Goal: Information Seeking & Learning: Learn about a topic

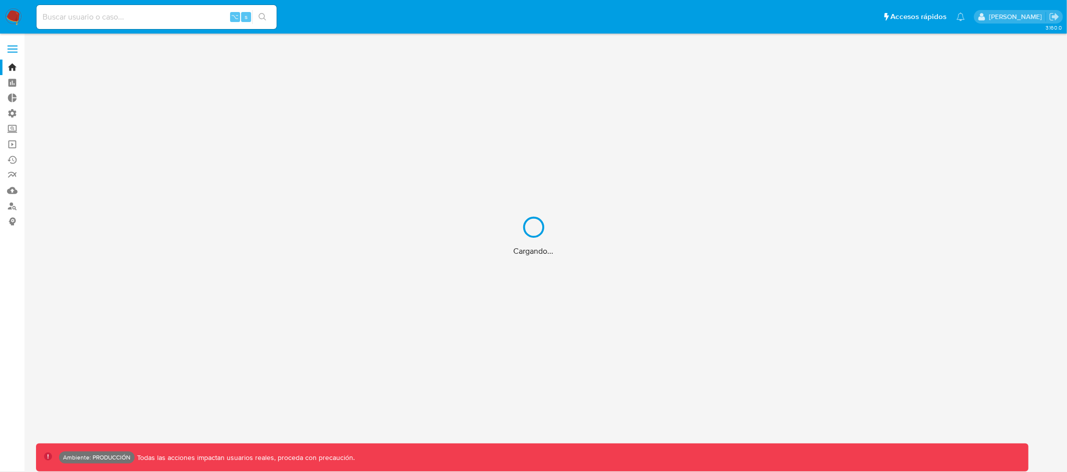
click at [86, 11] on div "Cargando..." at bounding box center [533, 236] width 1067 height 472
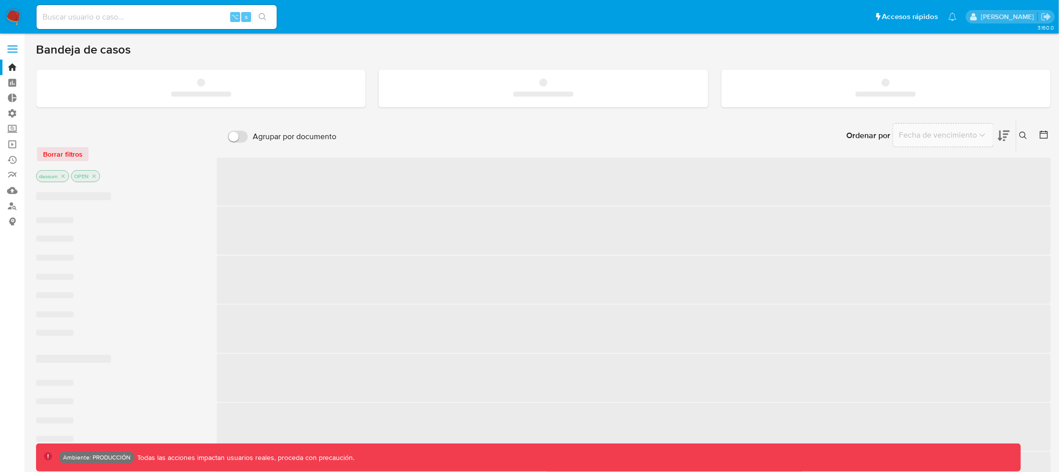
click at [83, 17] on input at bounding box center [157, 17] width 240 height 13
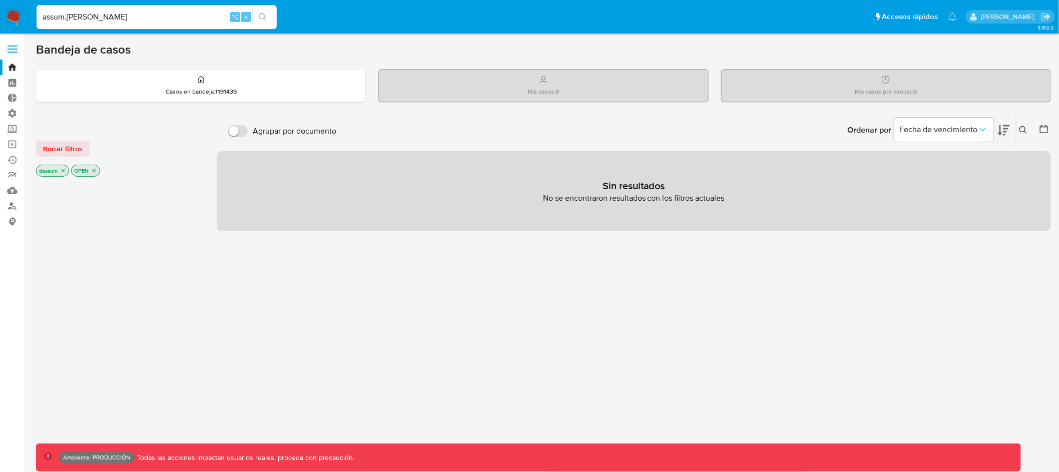
type input "assum.[PERSON_NAME]"
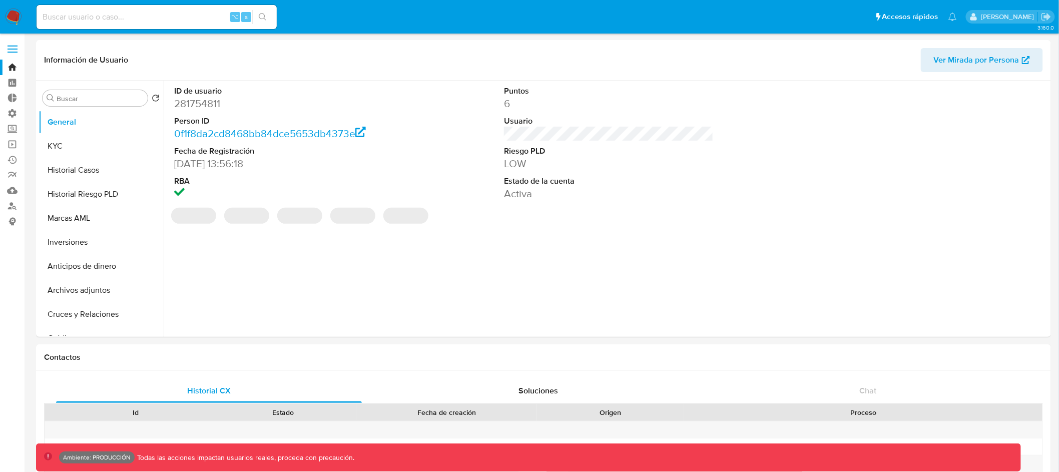
select select "10"
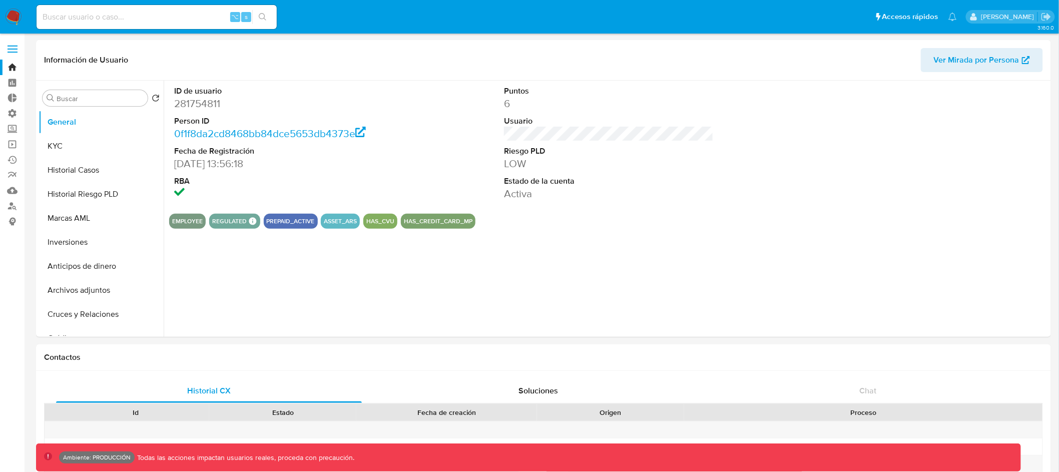
click at [10, 47] on span at bounding box center [13, 46] width 10 height 2
click at [0, 0] on input "checkbox" at bounding box center [0, 0] width 0 height 0
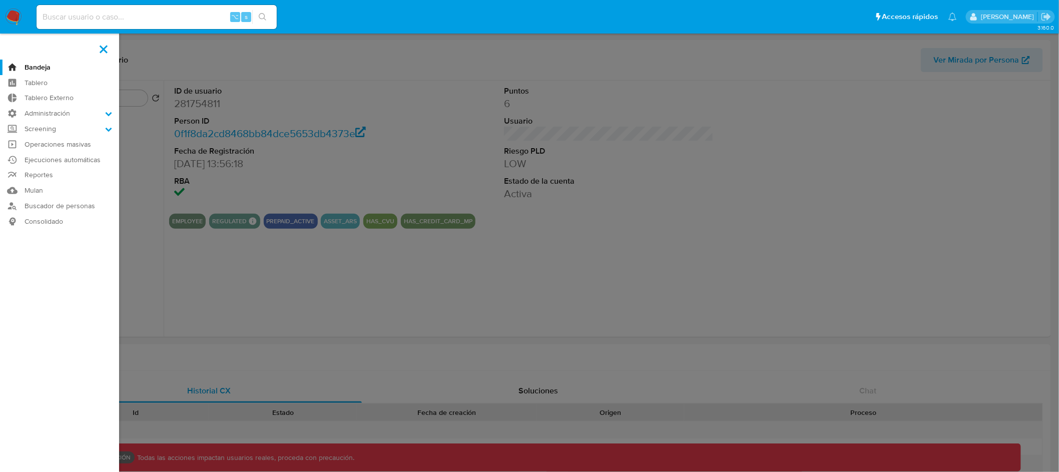
click at [103, 49] on span at bounding box center [104, 49] width 8 height 8
click at [0, 0] on input "checkbox" at bounding box center [0, 0] width 0 height 0
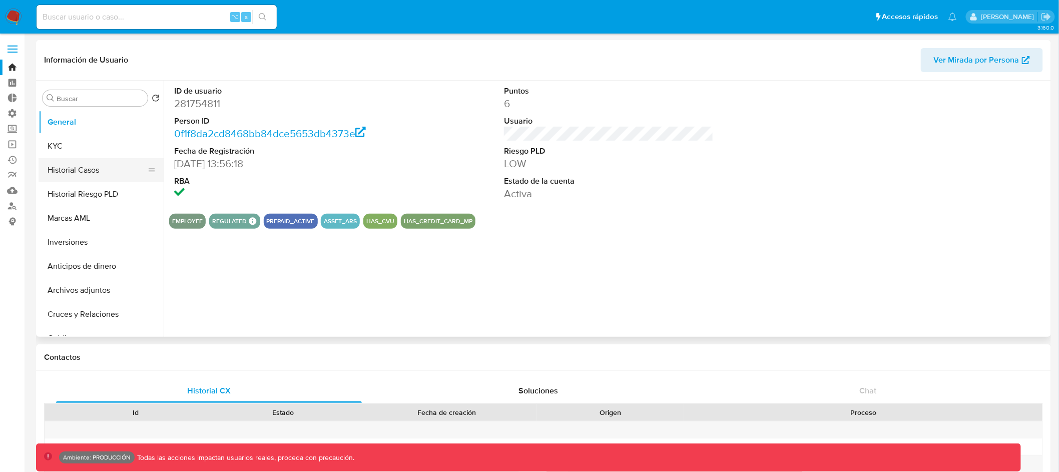
click at [95, 176] on button "Historial Casos" at bounding box center [97, 170] width 117 height 24
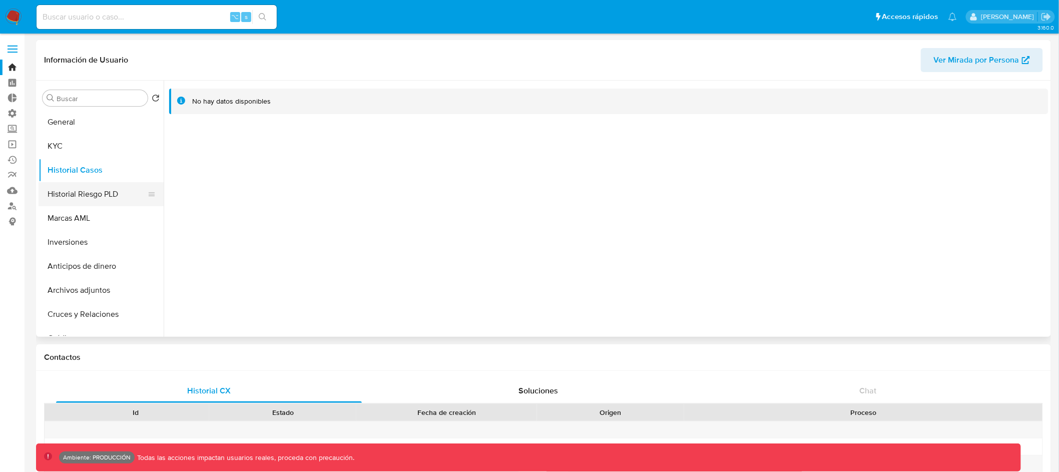
click at [108, 197] on button "Historial Riesgo PLD" at bounding box center [97, 194] width 117 height 24
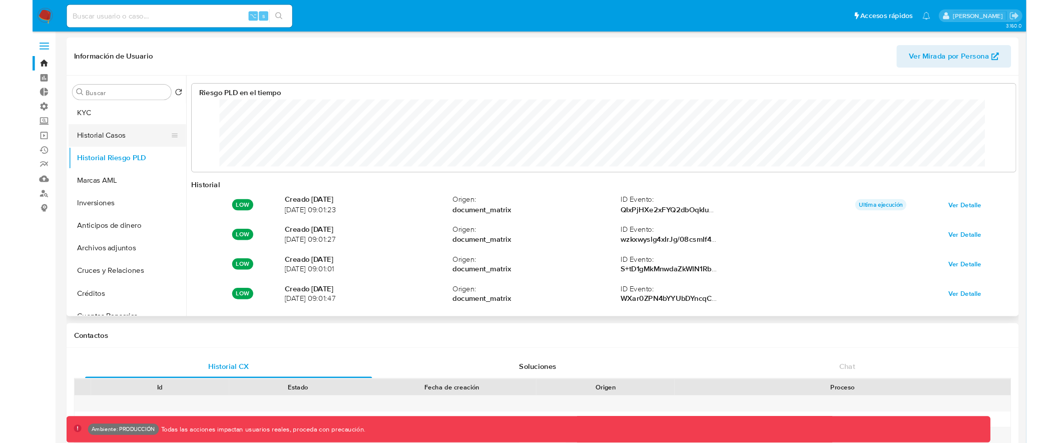
scroll to position [37, 0]
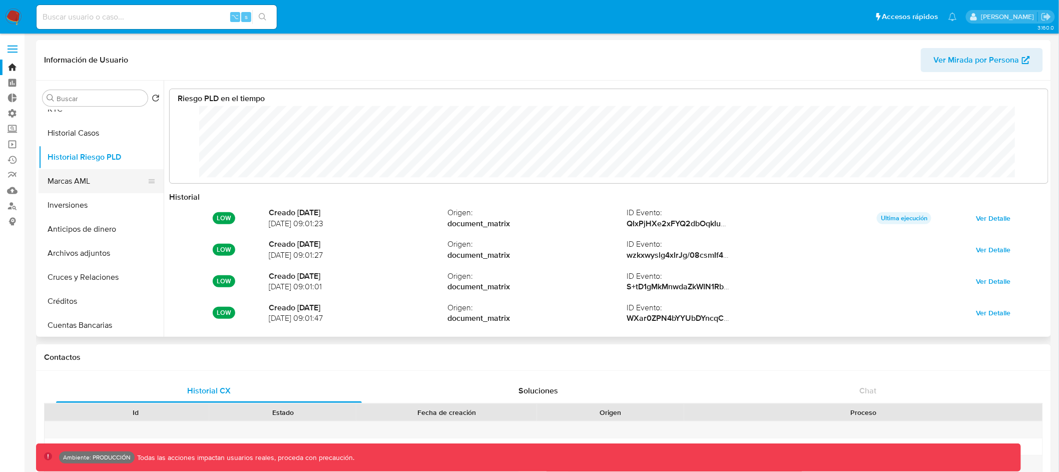
click at [110, 183] on button "Marcas AML" at bounding box center [97, 181] width 117 height 24
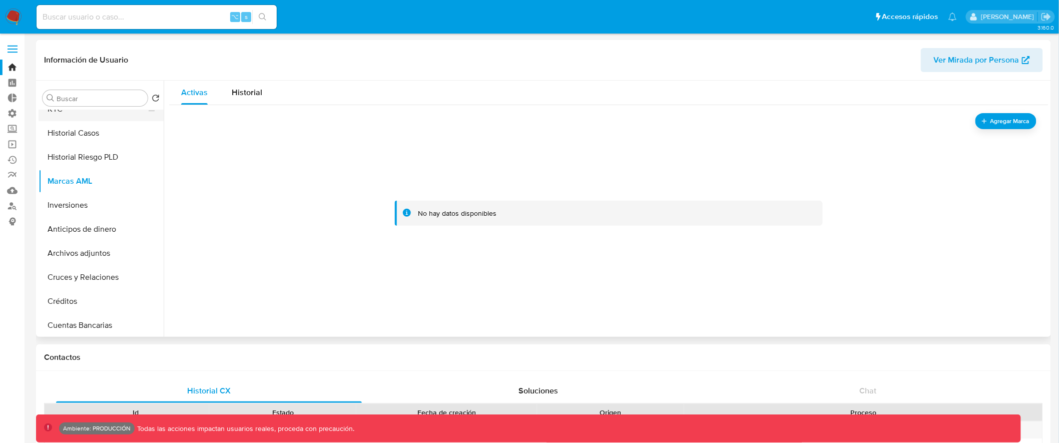
scroll to position [0, 0]
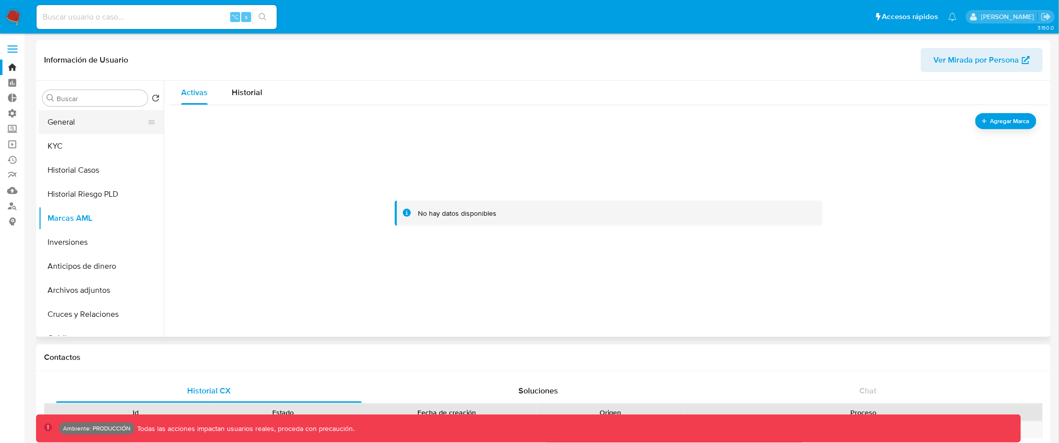
click at [104, 117] on button "General" at bounding box center [97, 122] width 117 height 24
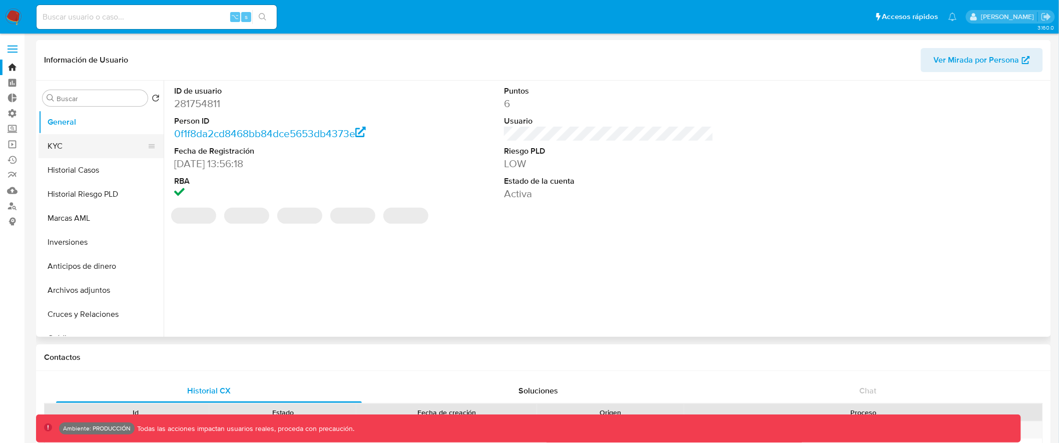
click at [101, 147] on button "KYC" at bounding box center [97, 146] width 117 height 24
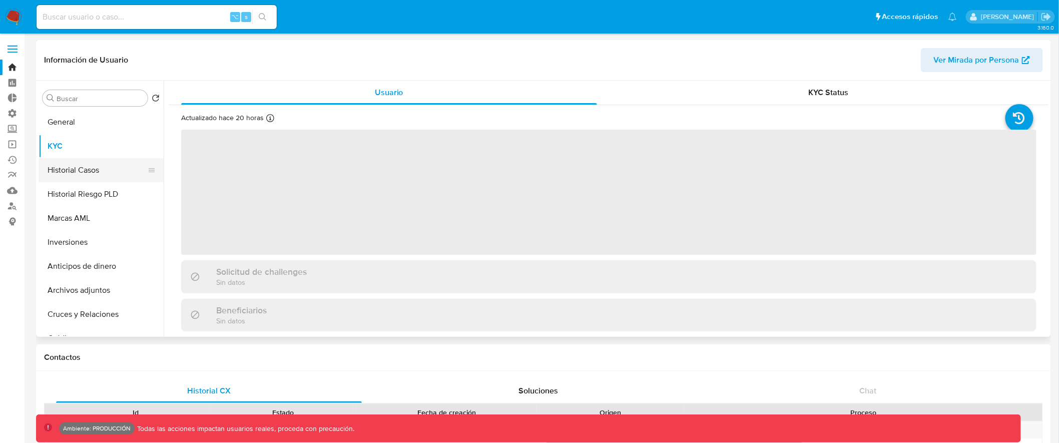
click at [98, 172] on button "Historial Casos" at bounding box center [97, 170] width 117 height 24
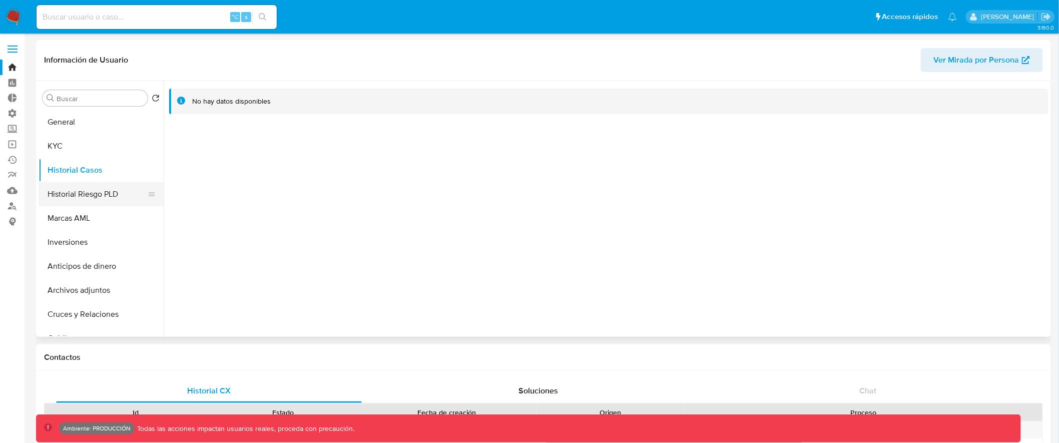
click at [121, 189] on button "Historial Riesgo PLD" at bounding box center [97, 194] width 117 height 24
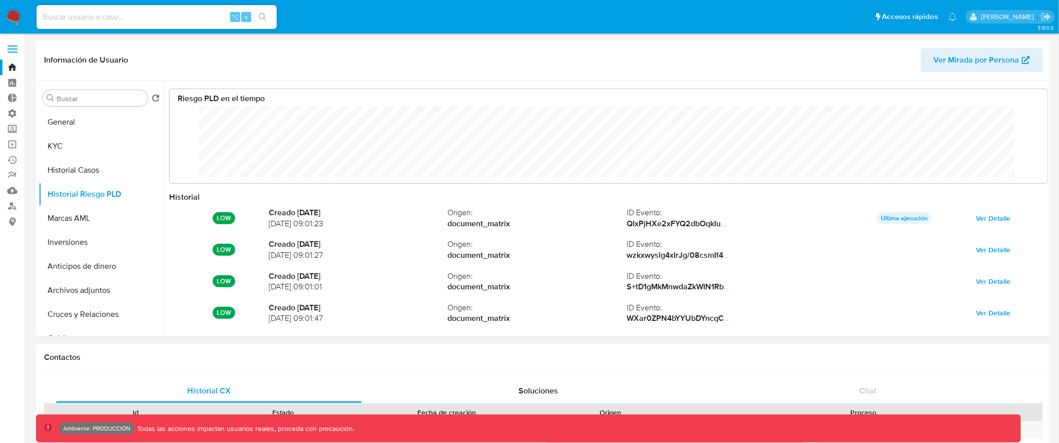
scroll to position [75, 858]
click at [87, 212] on button "Marcas AML" at bounding box center [97, 218] width 117 height 24
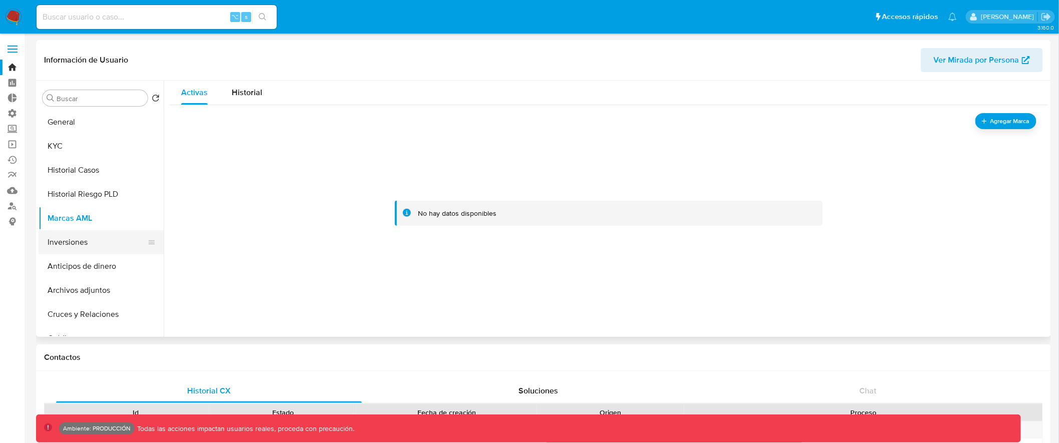
click at [89, 242] on button "Inversiones" at bounding box center [97, 242] width 117 height 24
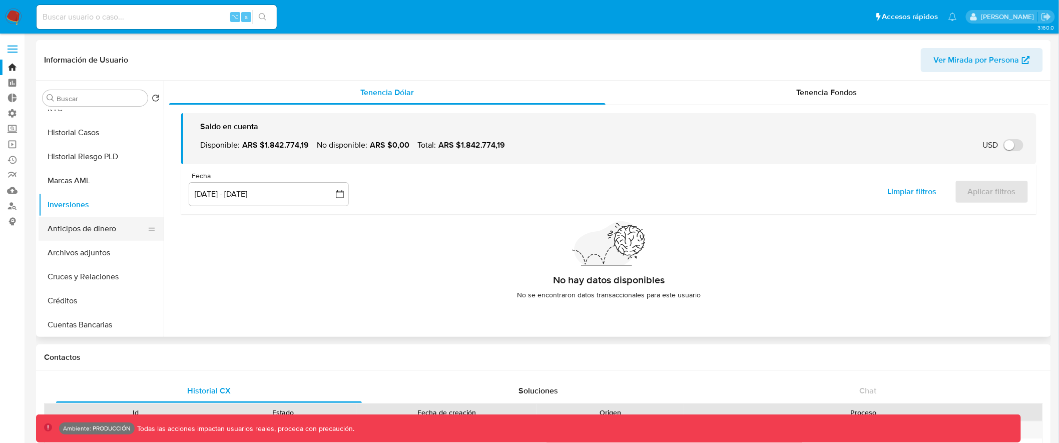
scroll to position [38, 0]
click at [96, 228] on button "Anticipos de dinero" at bounding box center [97, 228] width 117 height 24
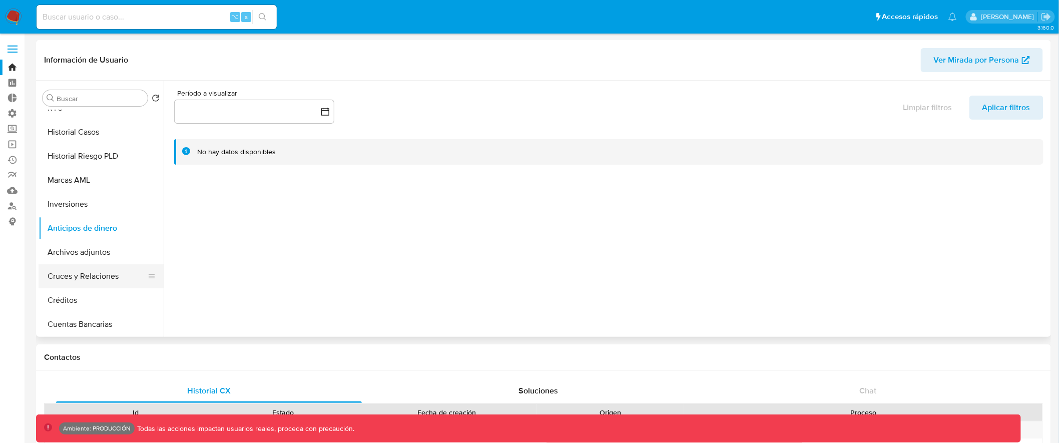
click at [107, 271] on button "Cruces y Relaciones" at bounding box center [97, 276] width 117 height 24
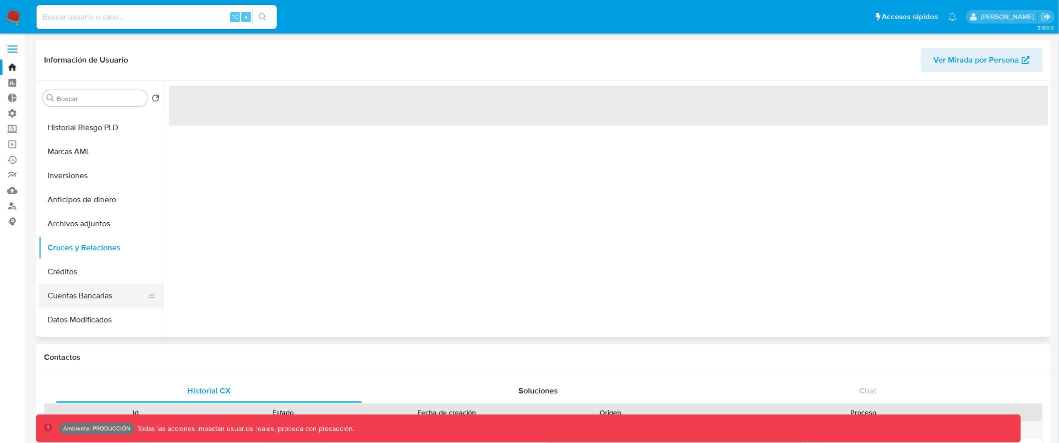
scroll to position [120, 0]
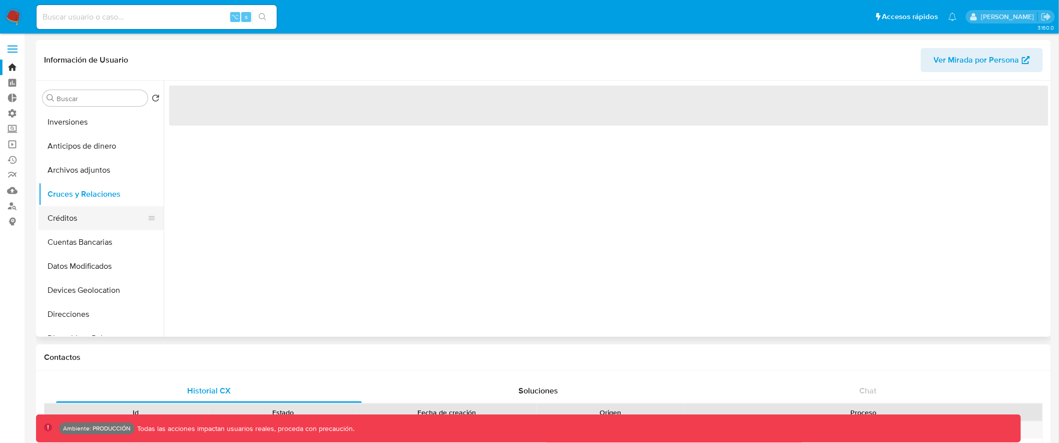
click at [109, 211] on button "Créditos" at bounding box center [97, 218] width 117 height 24
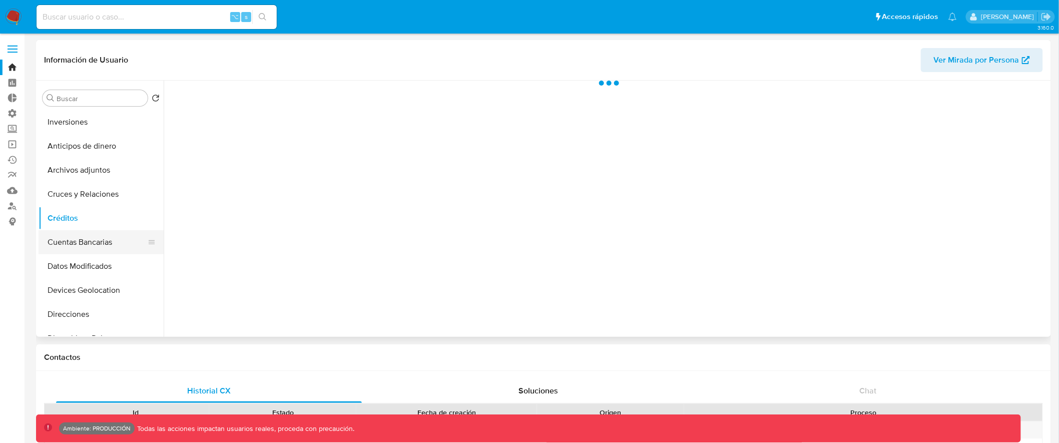
click at [106, 243] on button "Cuentas Bancarias" at bounding box center [97, 242] width 117 height 24
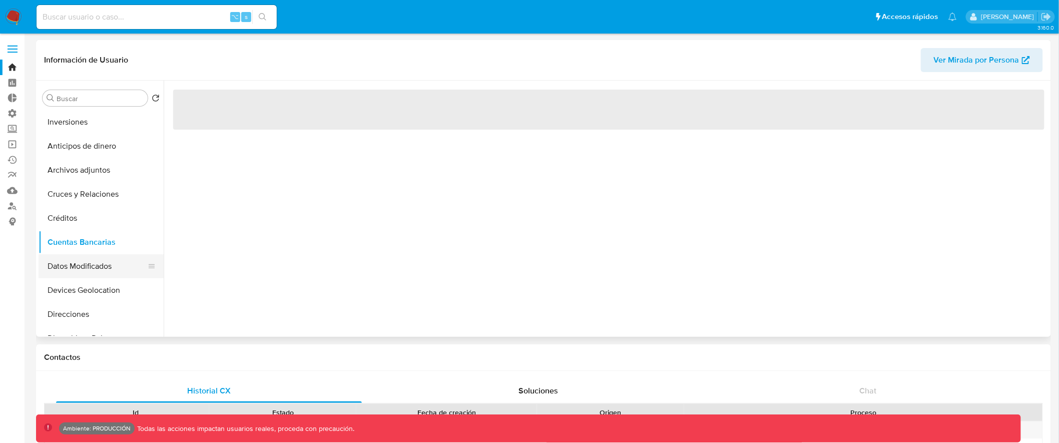
click at [108, 264] on button "Datos Modificados" at bounding box center [97, 266] width 117 height 24
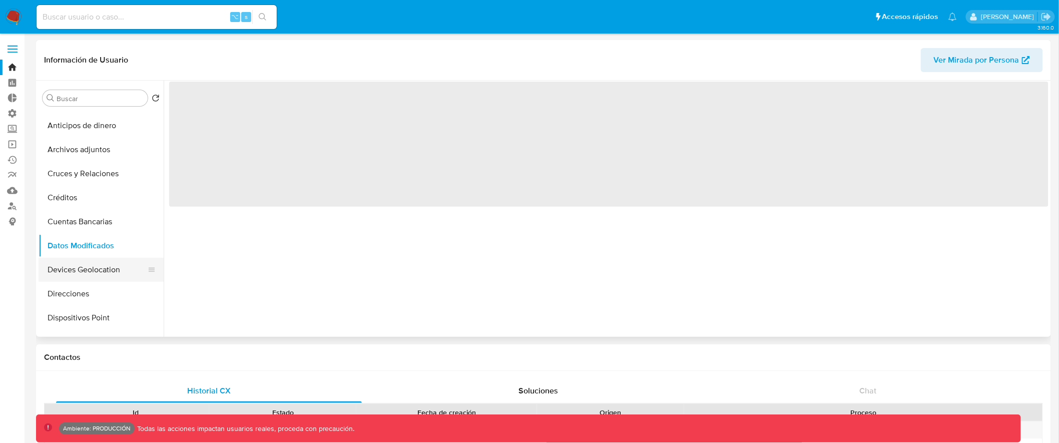
click at [117, 262] on button "Devices Geolocation" at bounding box center [97, 270] width 117 height 24
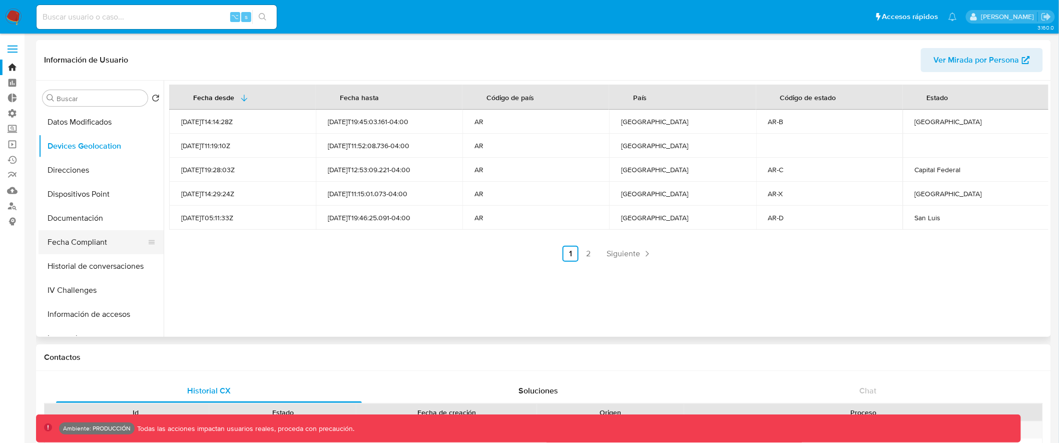
scroll to position [99, 0]
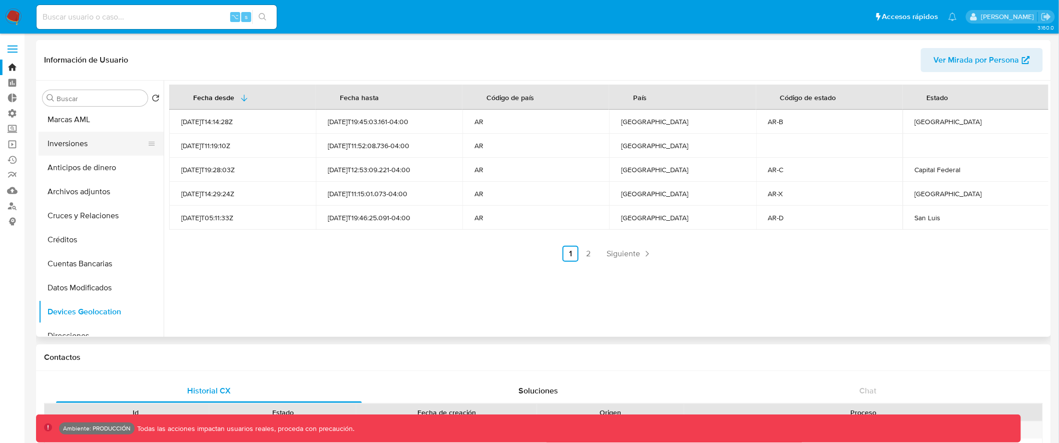
click at [108, 134] on button "Inversiones" at bounding box center [97, 144] width 117 height 24
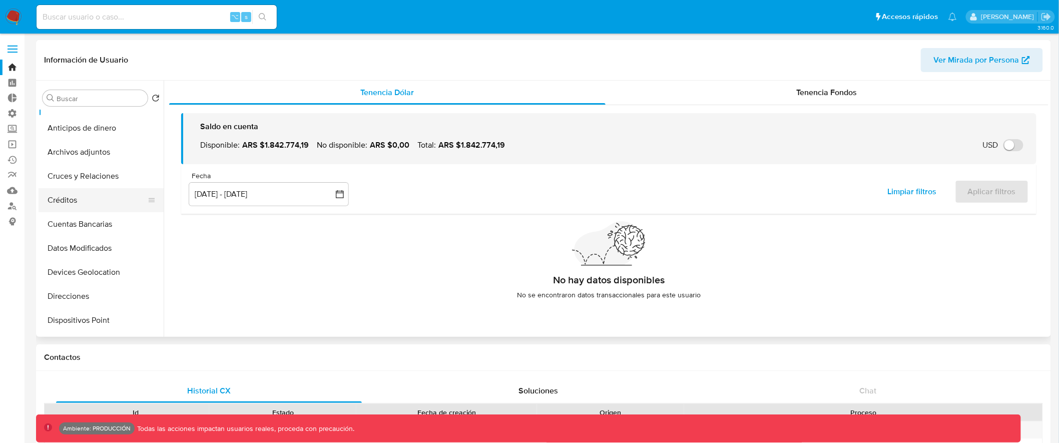
scroll to position [142, 0]
click at [96, 205] on button "Créditos" at bounding box center [97, 197] width 117 height 24
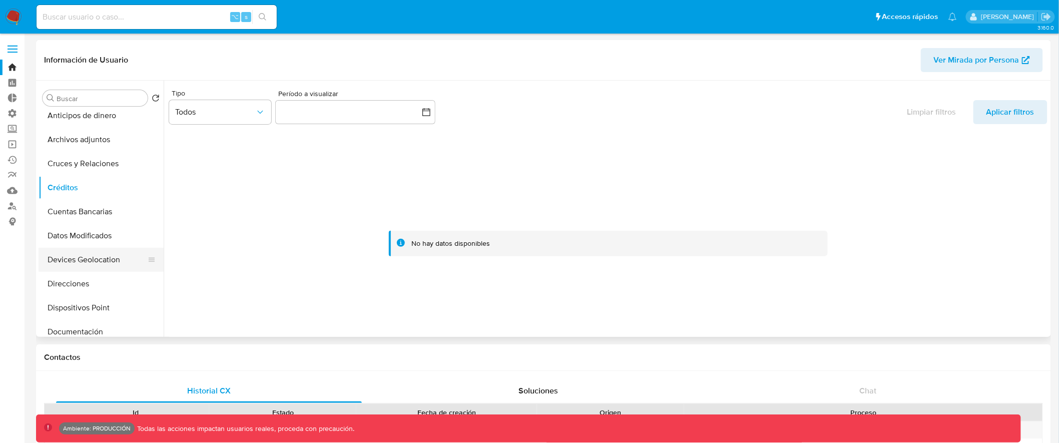
scroll to position [152, 0]
click at [97, 286] on button "Direcciones" at bounding box center [97, 283] width 117 height 24
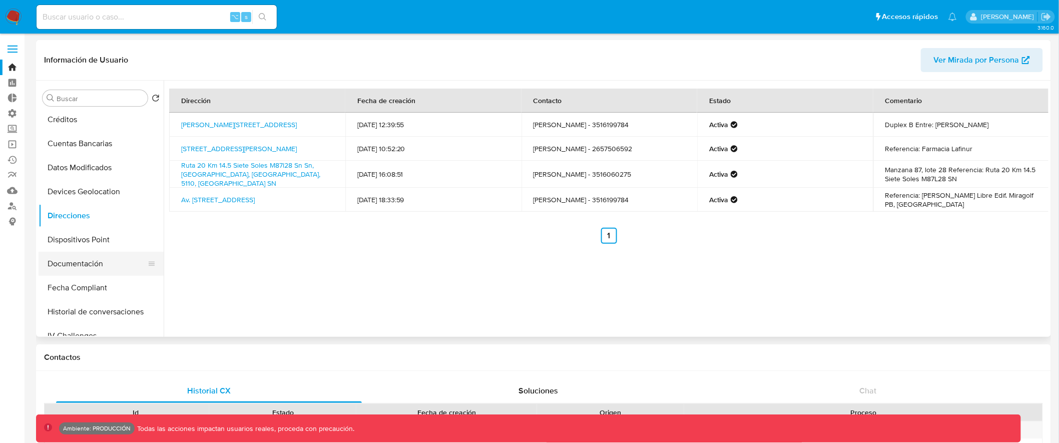
scroll to position [220, 0]
click at [124, 245] on button "Dispositivos Point" at bounding box center [97, 238] width 117 height 24
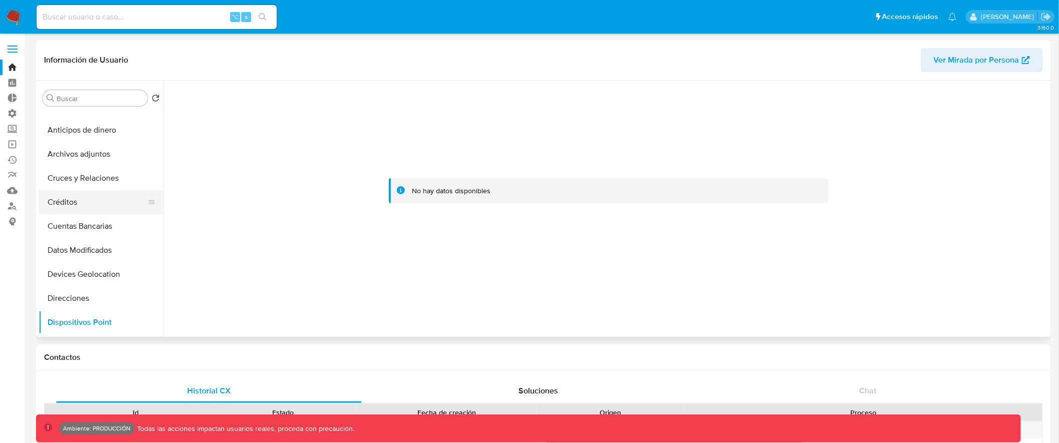
scroll to position [136, 0]
click at [114, 202] on button "Créditos" at bounding box center [97, 203] width 117 height 24
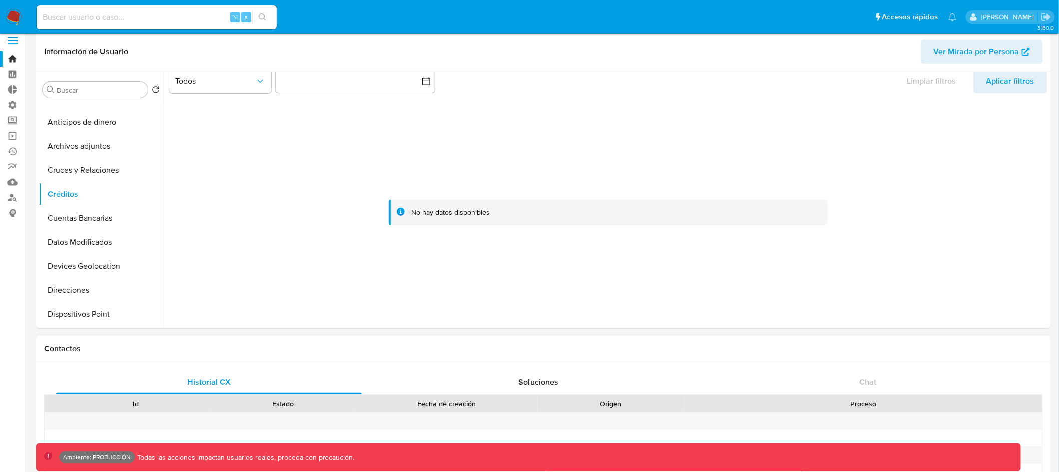
scroll to position [0, 0]
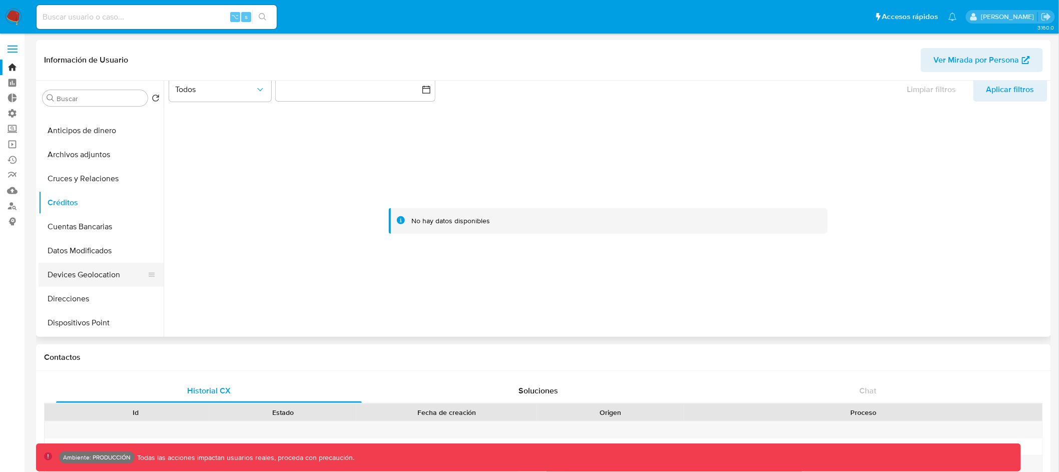
click at [105, 281] on button "Devices Geolocation" at bounding box center [97, 275] width 117 height 24
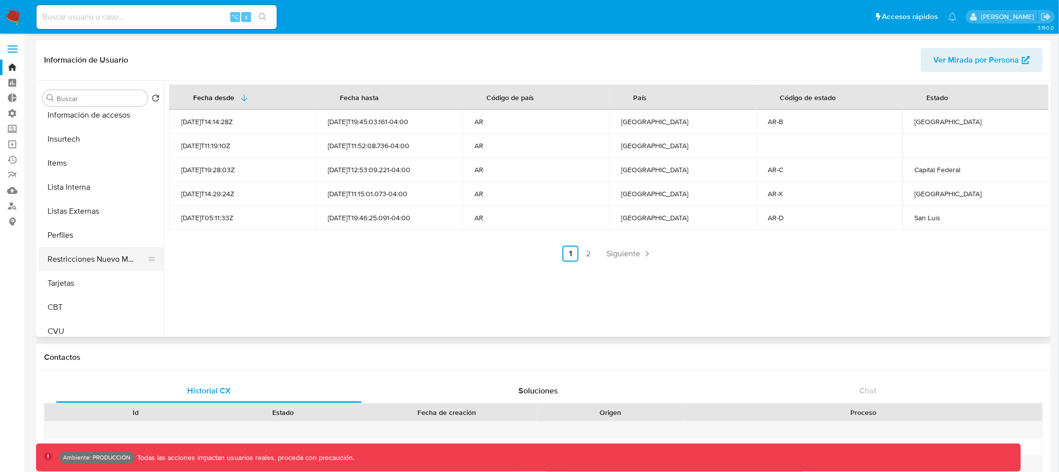
scroll to position [471, 0]
click at [118, 269] on button "Tarjetas" at bounding box center [97, 276] width 117 height 24
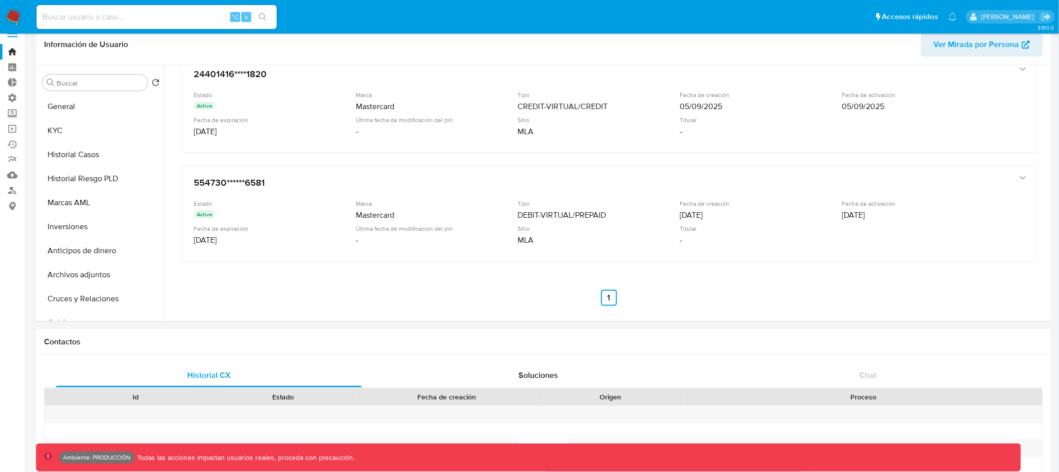
scroll to position [0, 0]
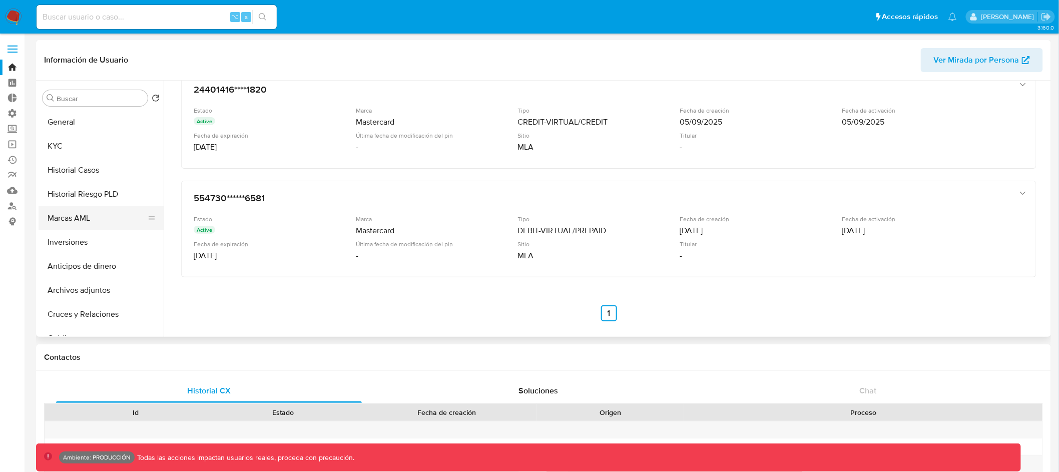
click at [117, 217] on button "Marcas AML" at bounding box center [97, 218] width 117 height 24
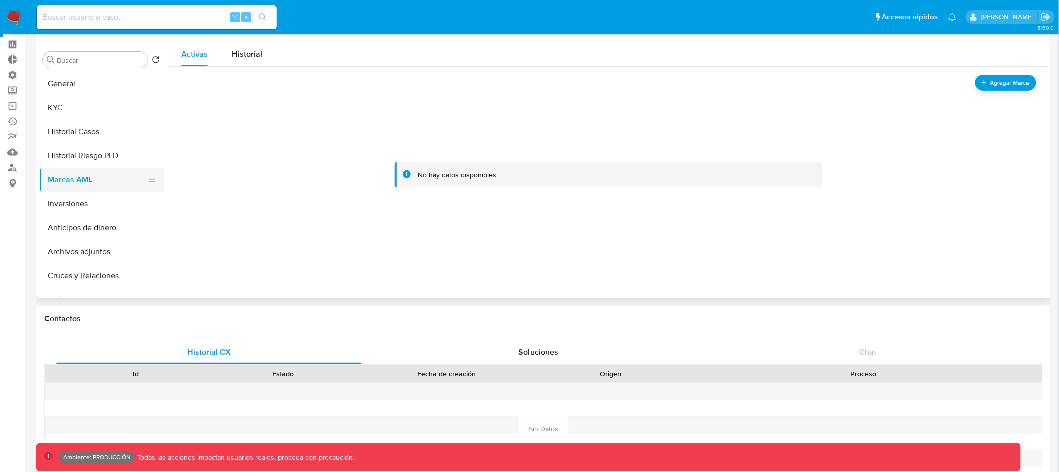
scroll to position [51, 0]
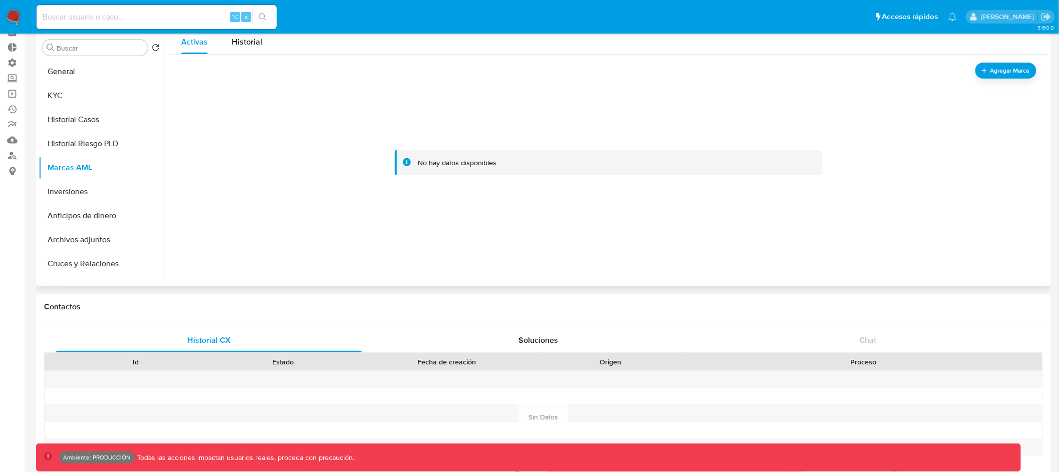
click at [339, 140] on div at bounding box center [608, 163] width 855 height 200
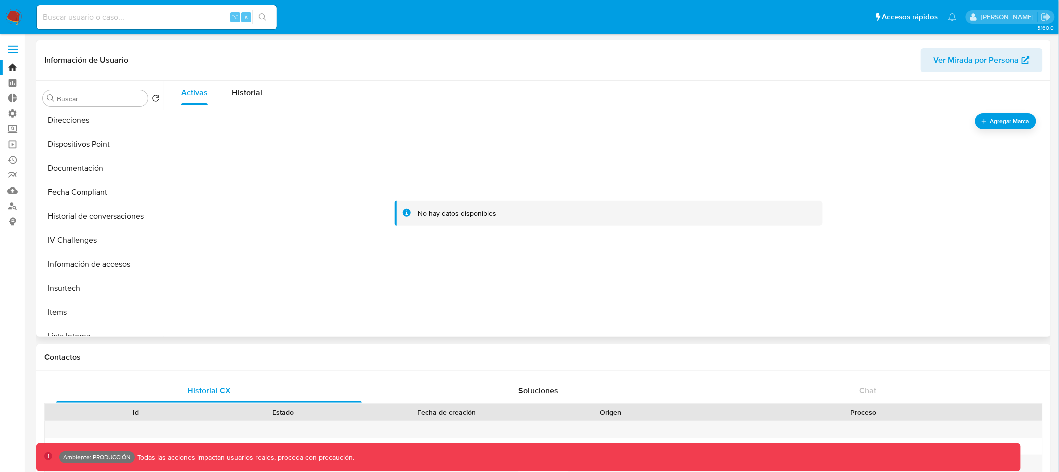
scroll to position [0, 0]
click at [106, 121] on button "General" at bounding box center [97, 122] width 117 height 24
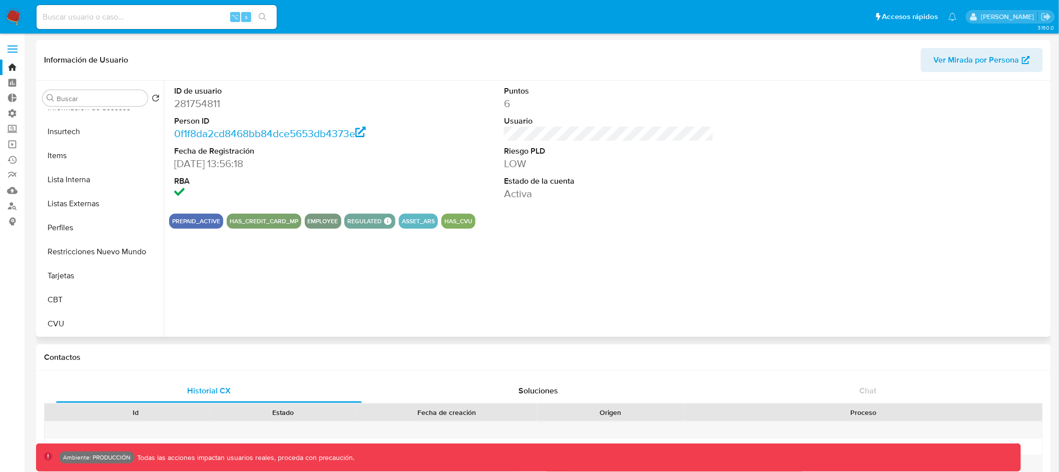
scroll to position [470, 0]
click at [704, 56] on header "Información de Usuario Ver Mirada por Persona" at bounding box center [543, 60] width 999 height 24
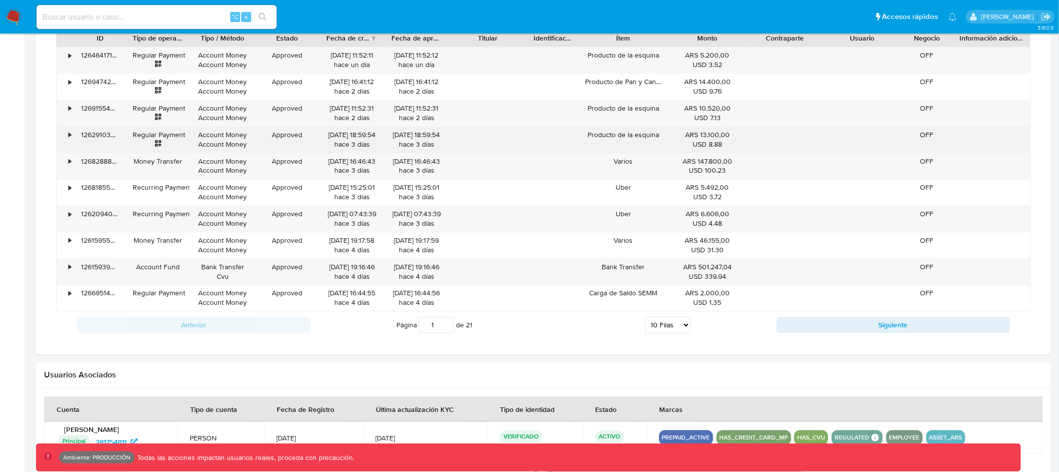
scroll to position [832, 0]
